Goal: Information Seeking & Learning: Learn about a topic

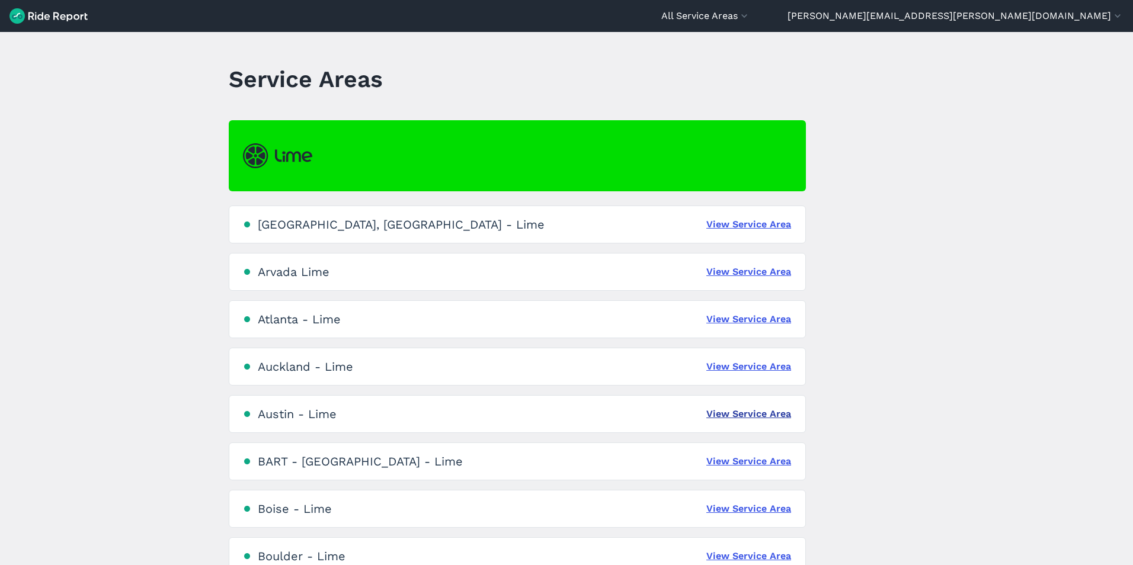
click at [757, 409] on link "View Service Area" at bounding box center [748, 414] width 85 height 14
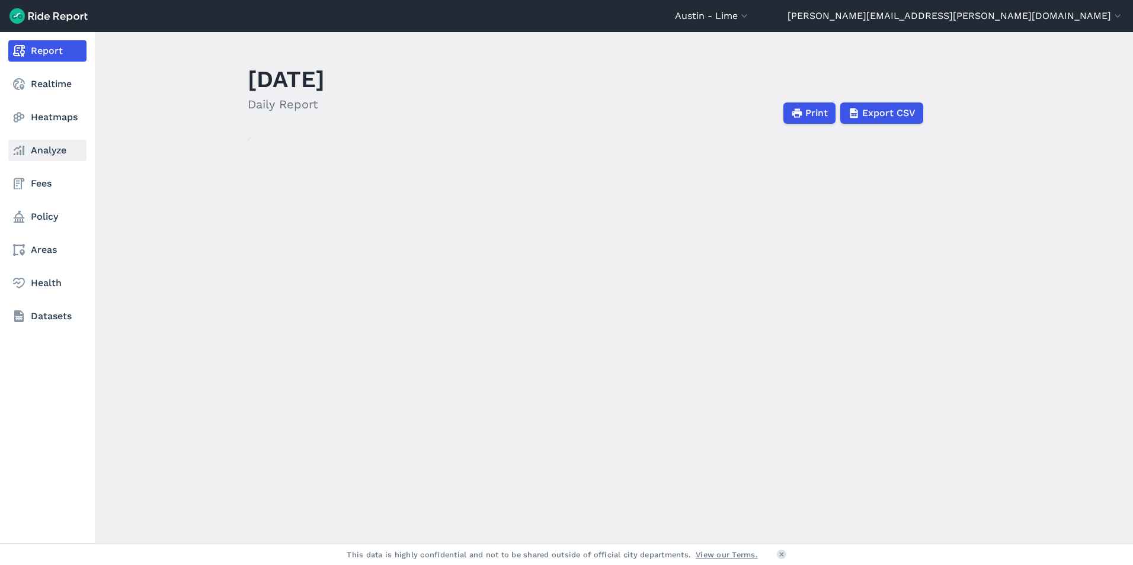
click at [43, 152] on link "Analyze" at bounding box center [47, 150] width 78 height 21
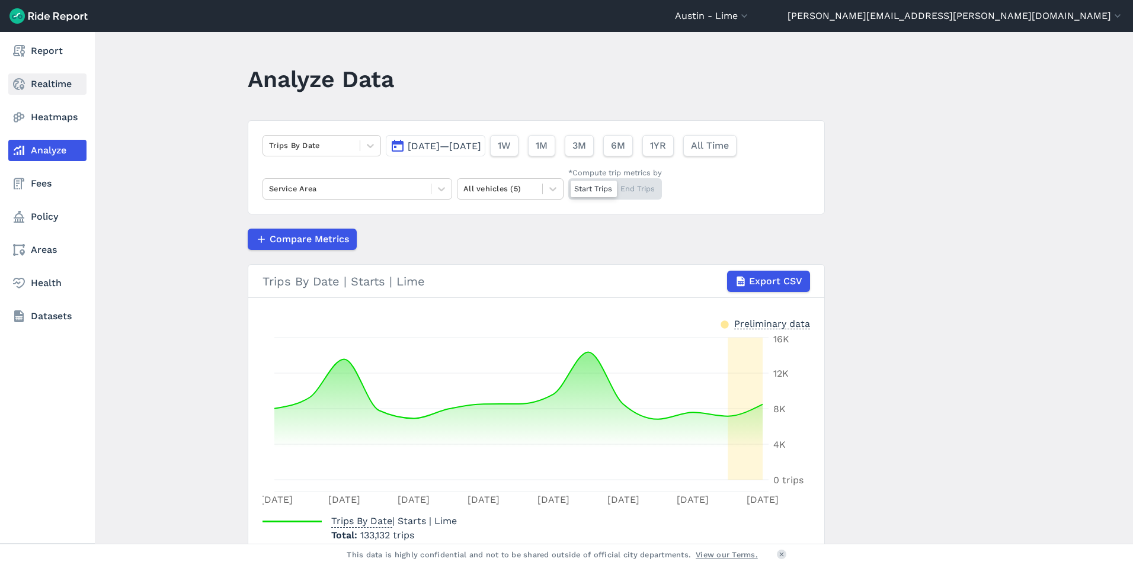
click at [65, 87] on link "Realtime" at bounding box center [47, 83] width 78 height 21
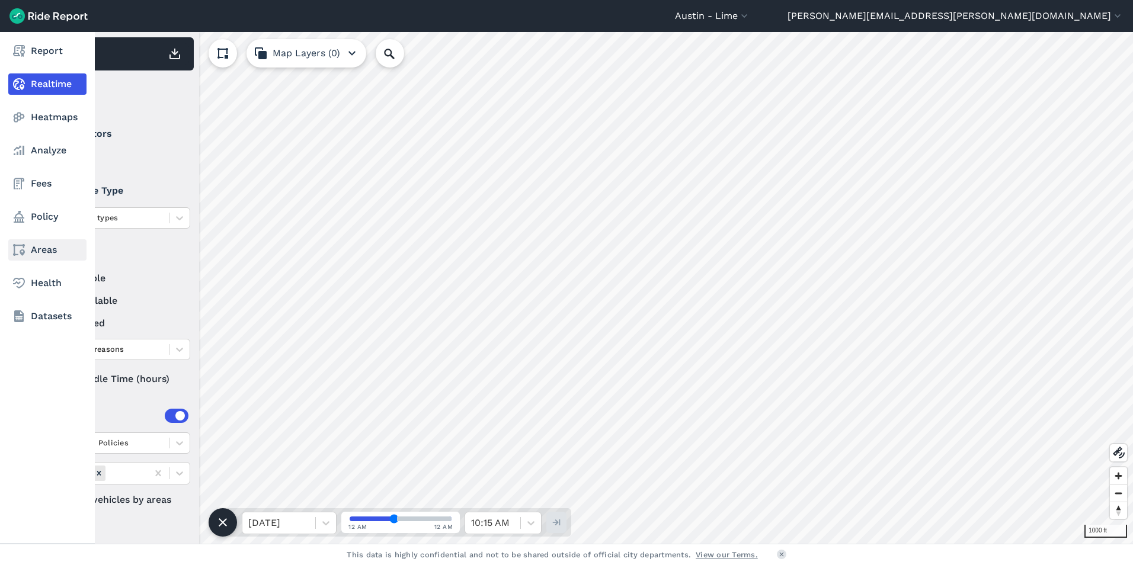
click at [43, 252] on link "Areas" at bounding box center [47, 249] width 78 height 21
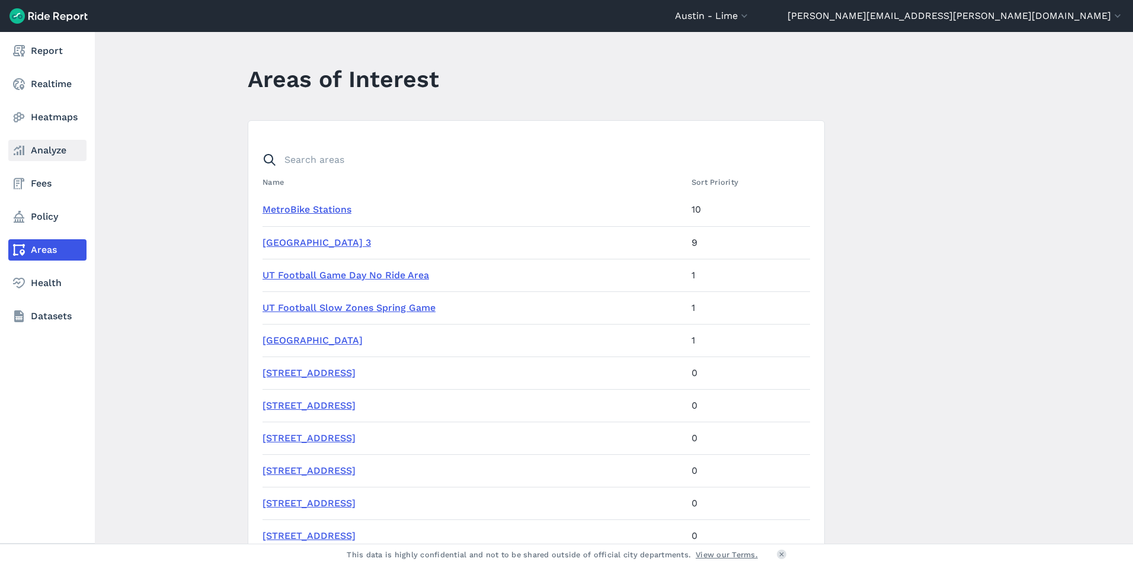
click at [48, 145] on link "Analyze" at bounding box center [47, 150] width 78 height 21
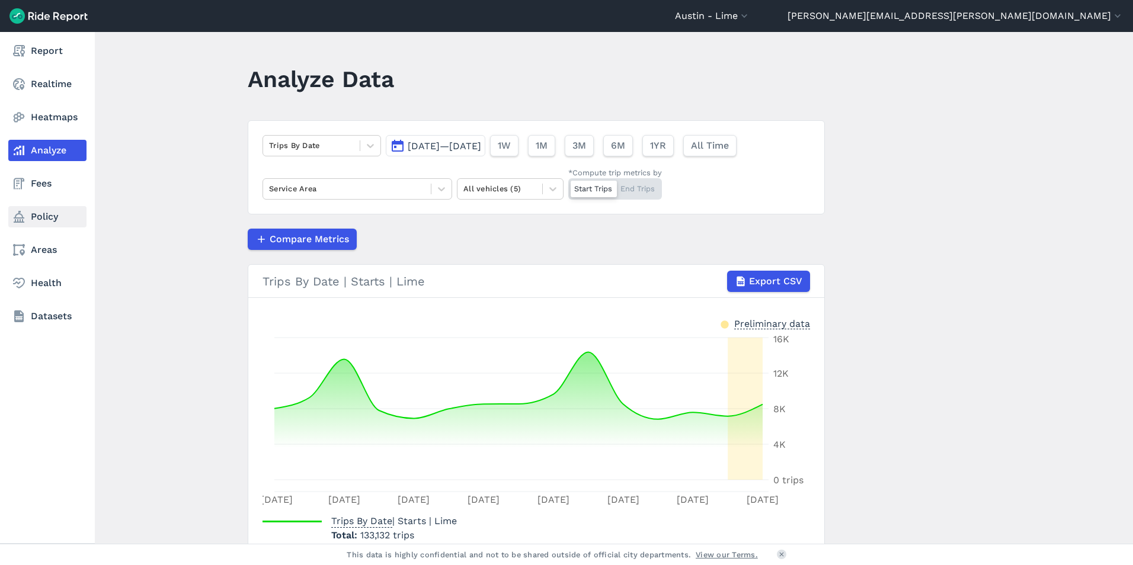
click at [39, 212] on link "Policy" at bounding box center [47, 216] width 78 height 21
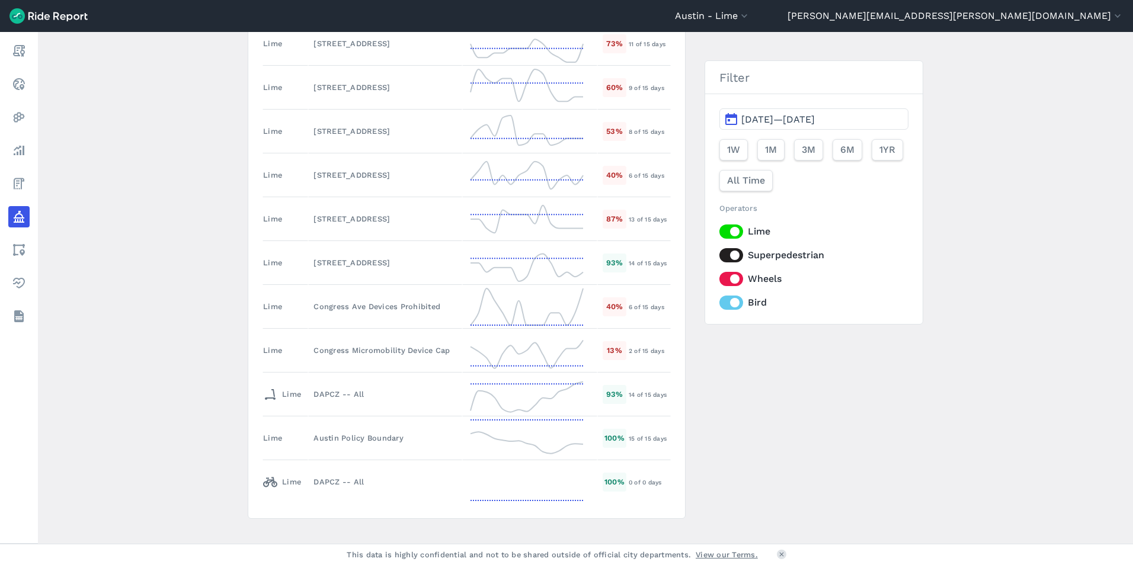
scroll to position [605, 0]
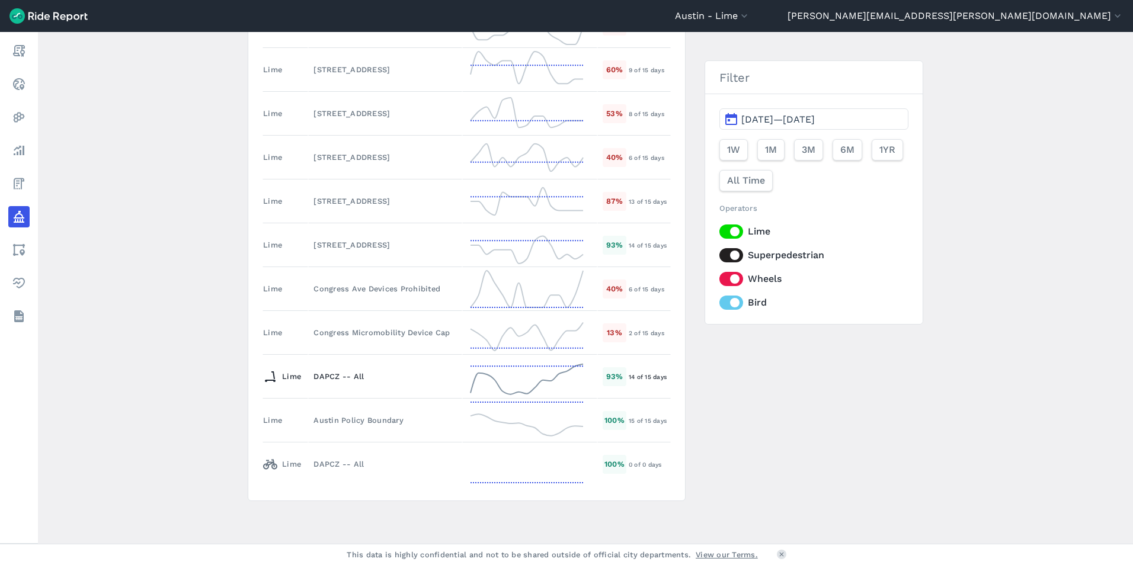
click at [577, 364] on icon at bounding box center [527, 377] width 119 height 43
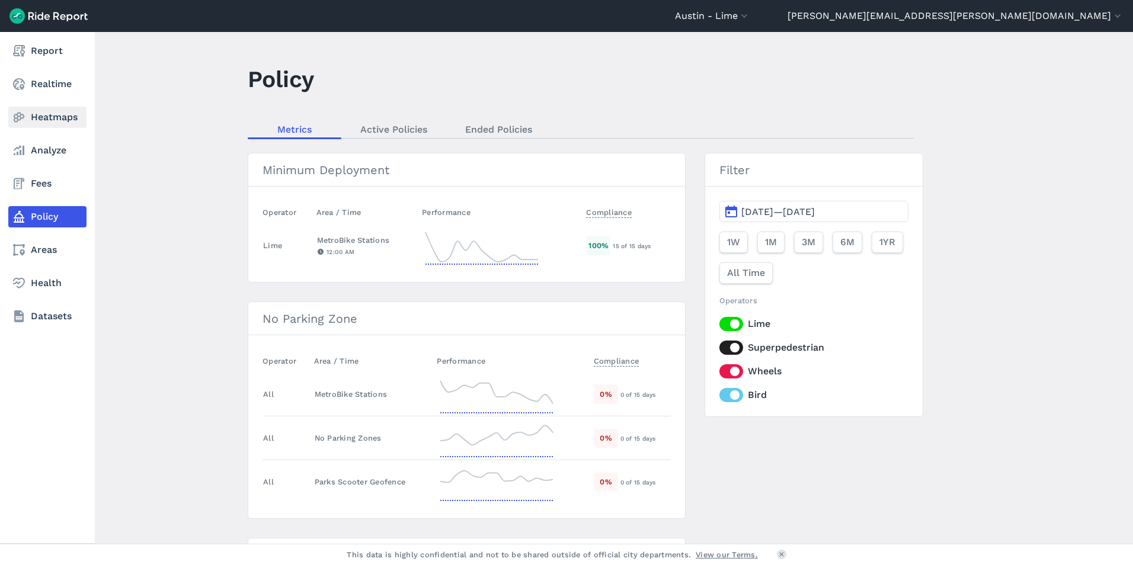
click at [39, 116] on link "Heatmaps" at bounding box center [47, 117] width 78 height 21
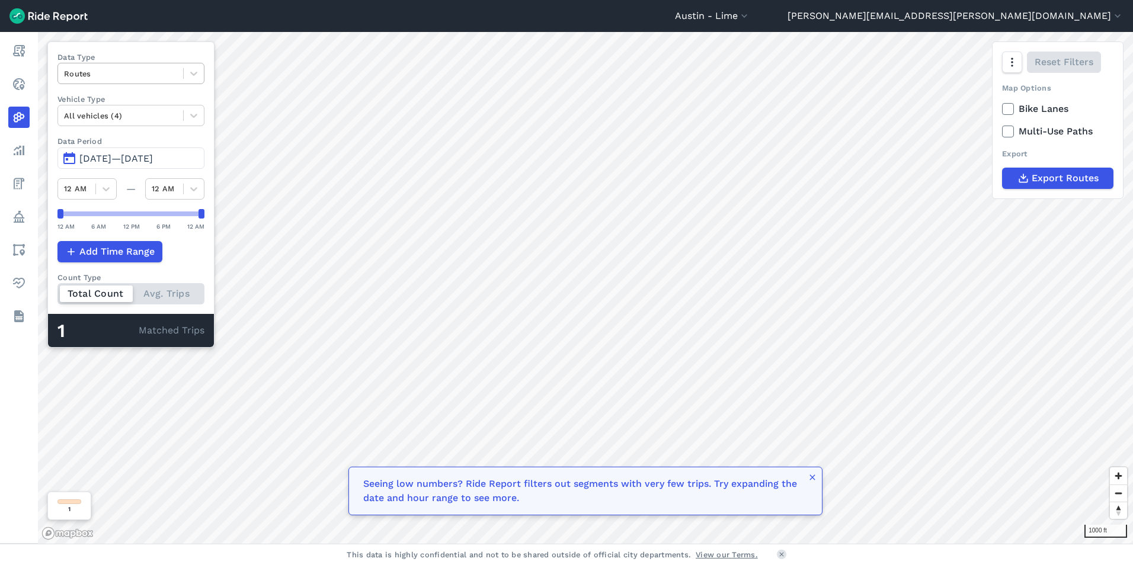
click at [145, 71] on div at bounding box center [120, 74] width 113 height 14
click at [139, 107] on div "Trip Starts" at bounding box center [130, 101] width 147 height 21
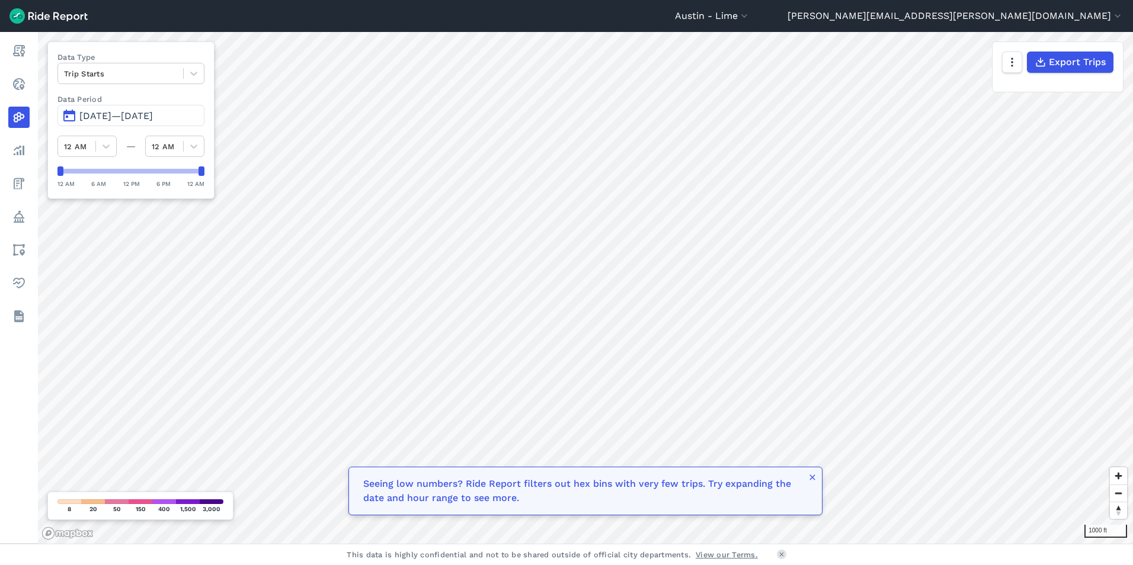
click at [129, 114] on span "[DATE]—[DATE]" at bounding box center [115, 115] width 73 height 11
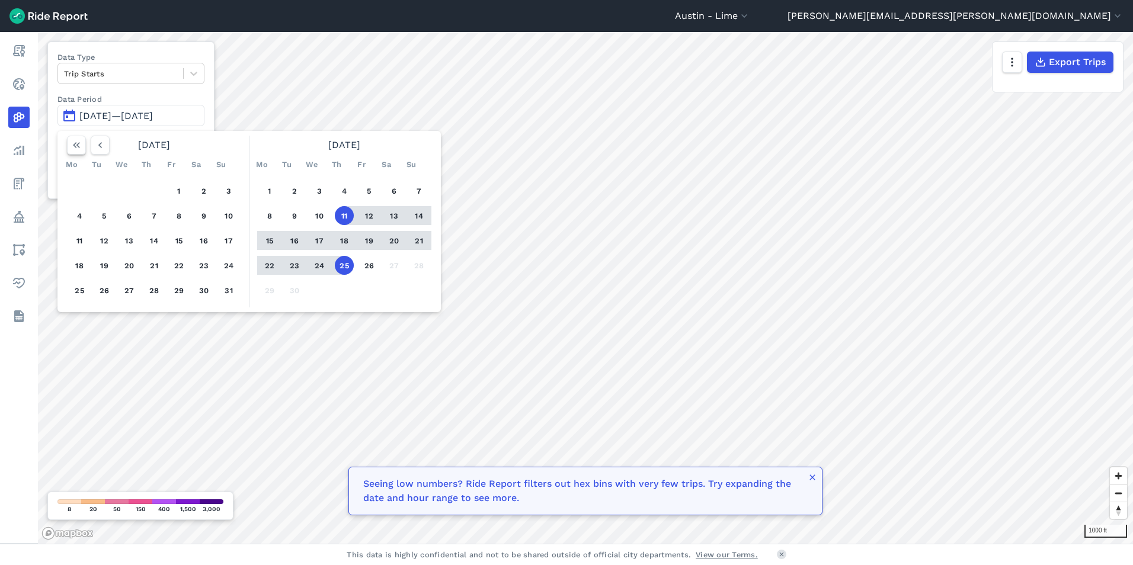
click at [78, 145] on use "button" at bounding box center [76, 145] width 7 height 6
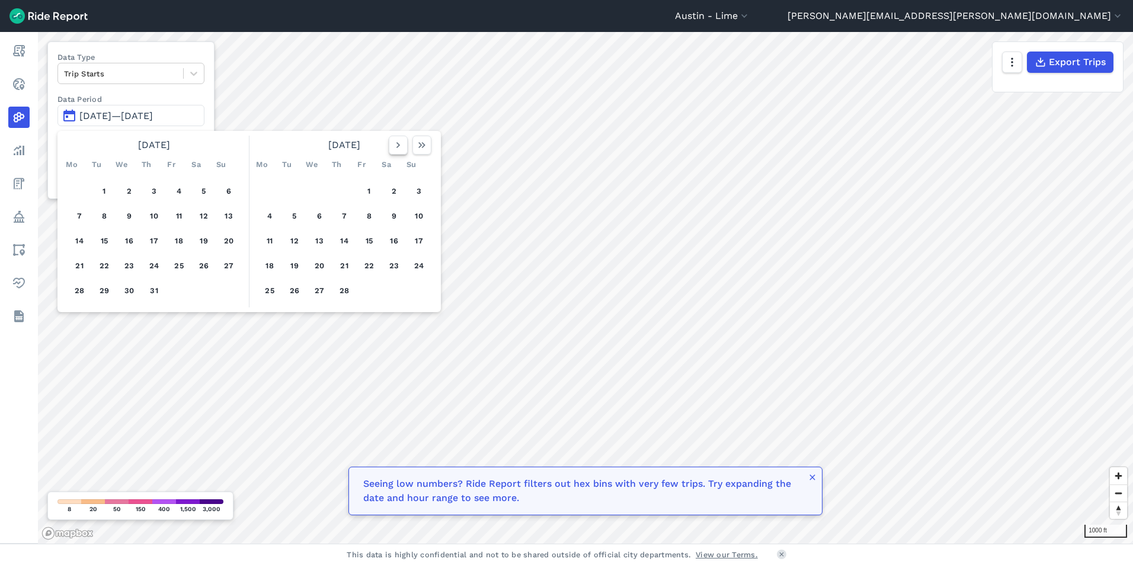
click at [400, 148] on icon "button" at bounding box center [398, 145] width 12 height 12
click at [397, 148] on use "button" at bounding box center [398, 145] width 4 height 6
click at [397, 147] on icon "button" at bounding box center [398, 145] width 12 height 12
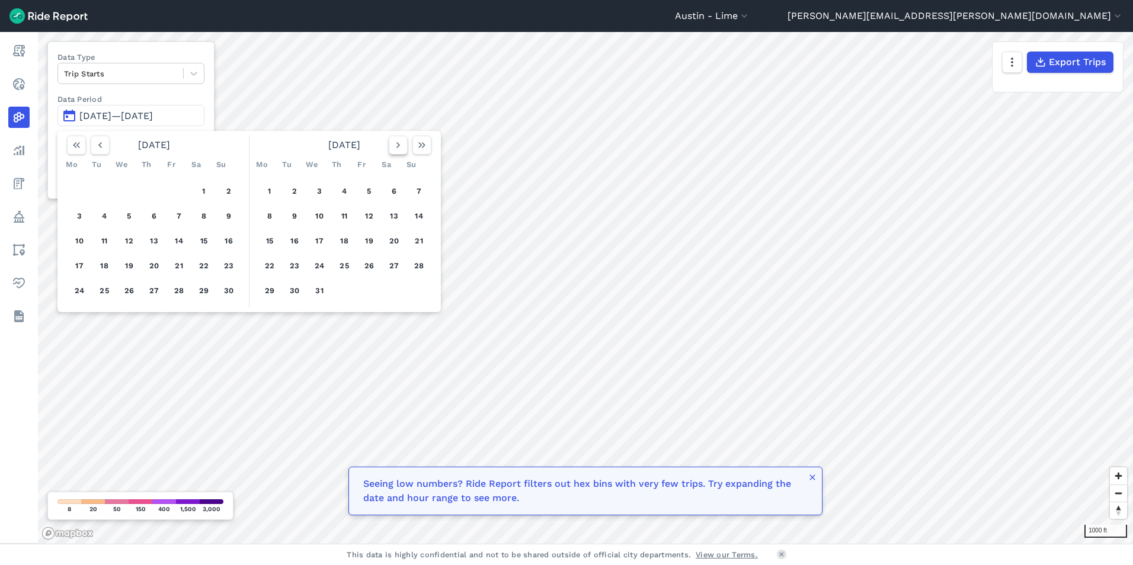
click at [397, 147] on icon "button" at bounding box center [398, 145] width 12 height 12
click at [174, 185] on button "4" at bounding box center [178, 190] width 19 height 19
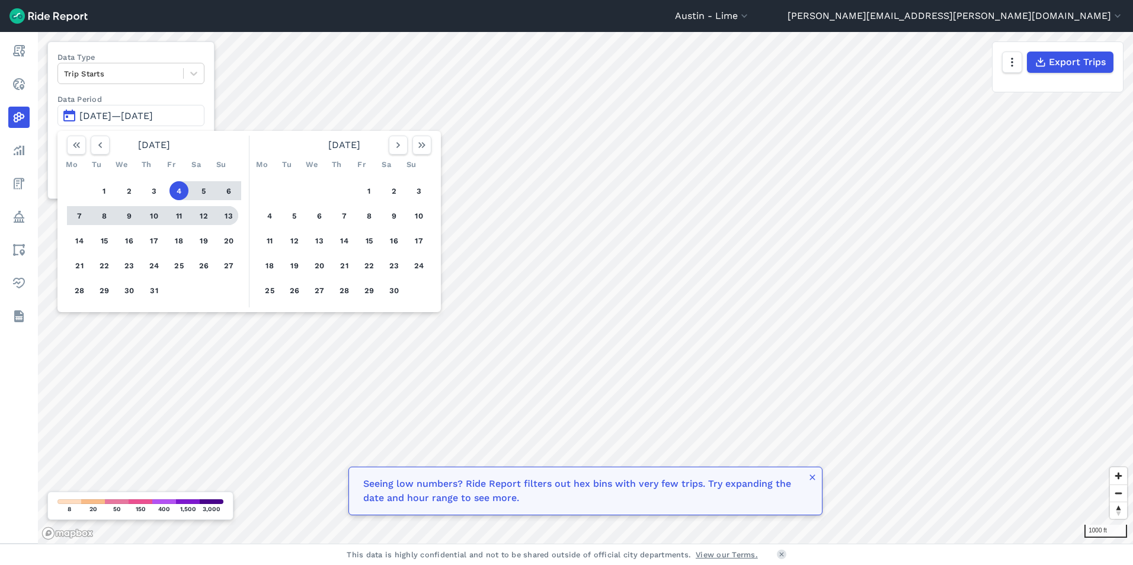
click at [228, 215] on button "13" at bounding box center [228, 215] width 19 height 19
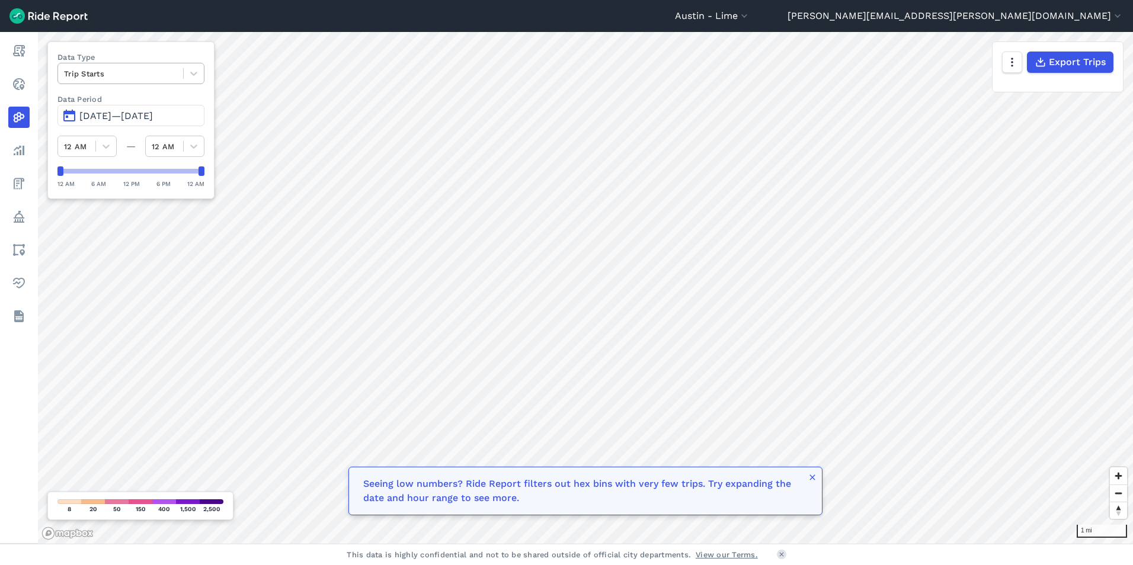
click at [164, 71] on div at bounding box center [120, 74] width 113 height 14
click at [117, 103] on div "Trip Ends" at bounding box center [130, 101] width 147 height 21
click at [139, 75] on div at bounding box center [120, 74] width 113 height 14
click at [110, 112] on div "Trip Starts Routes Curb Events" at bounding box center [130, 123] width 147 height 68
click at [106, 122] on div "Routes" at bounding box center [130, 122] width 147 height 21
